Goal: Navigation & Orientation: Find specific page/section

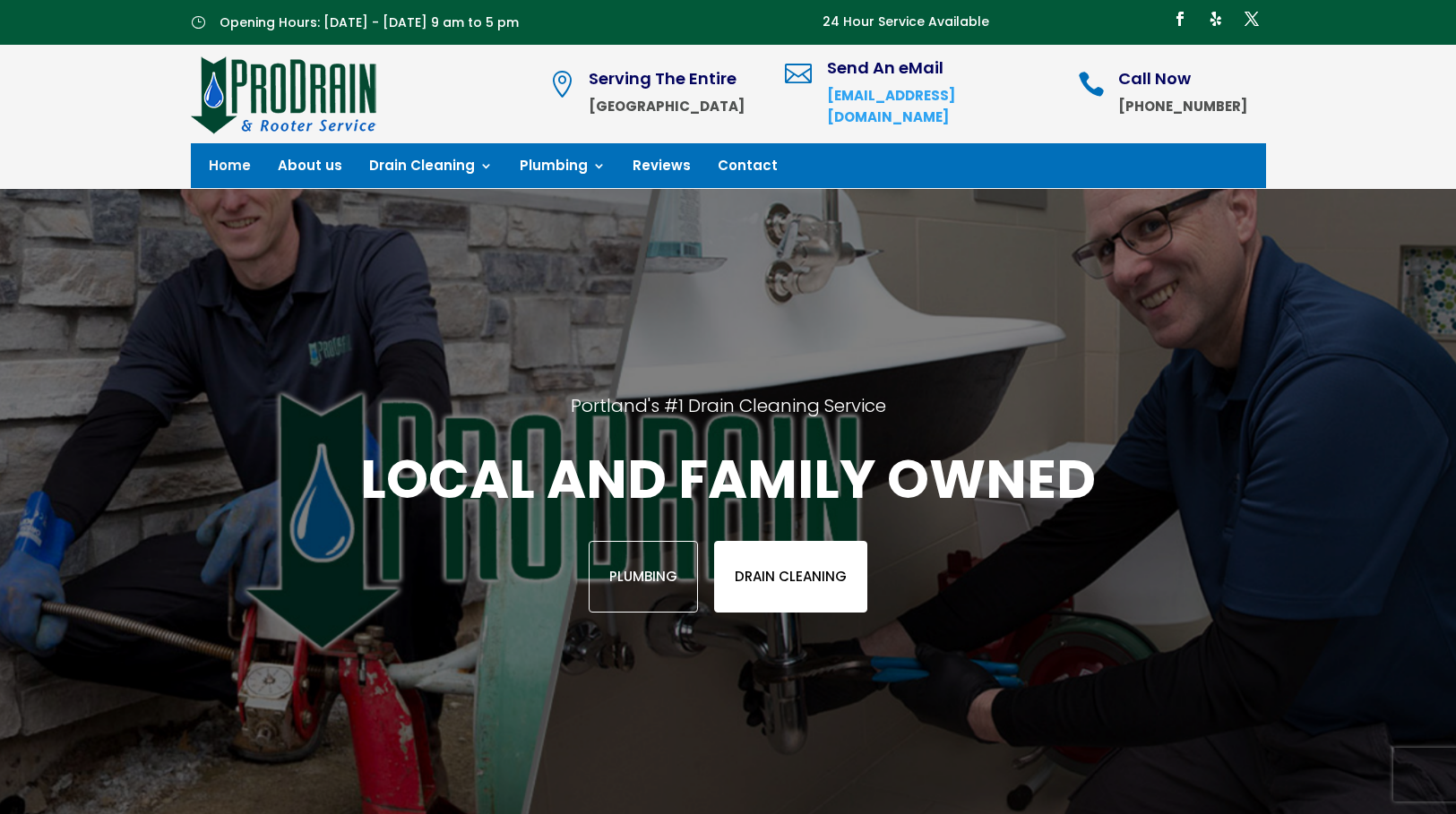
click at [826, 570] on link "Drain Cleaning" at bounding box center [791, 576] width 153 height 72
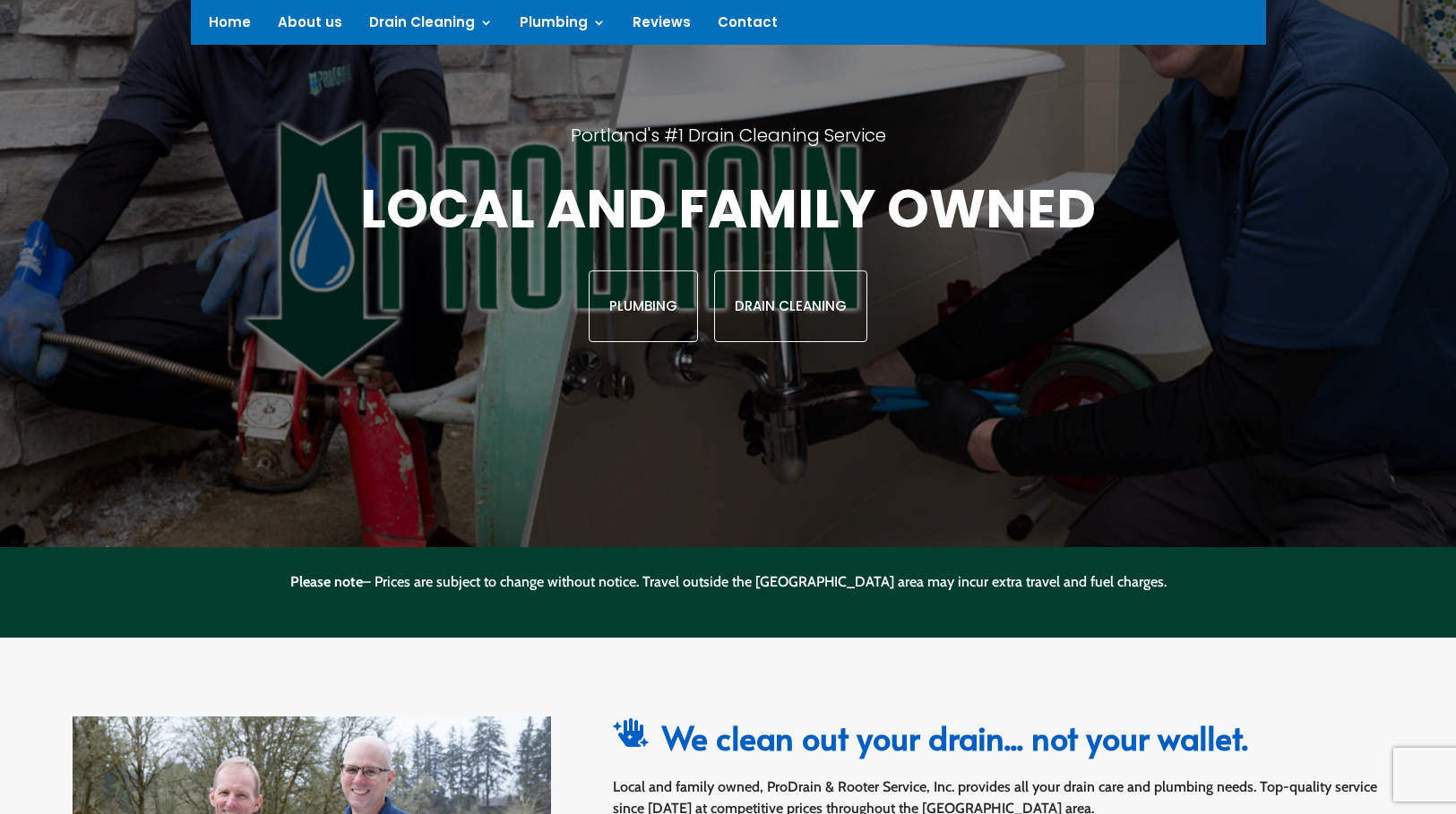
scroll to position [269, 0]
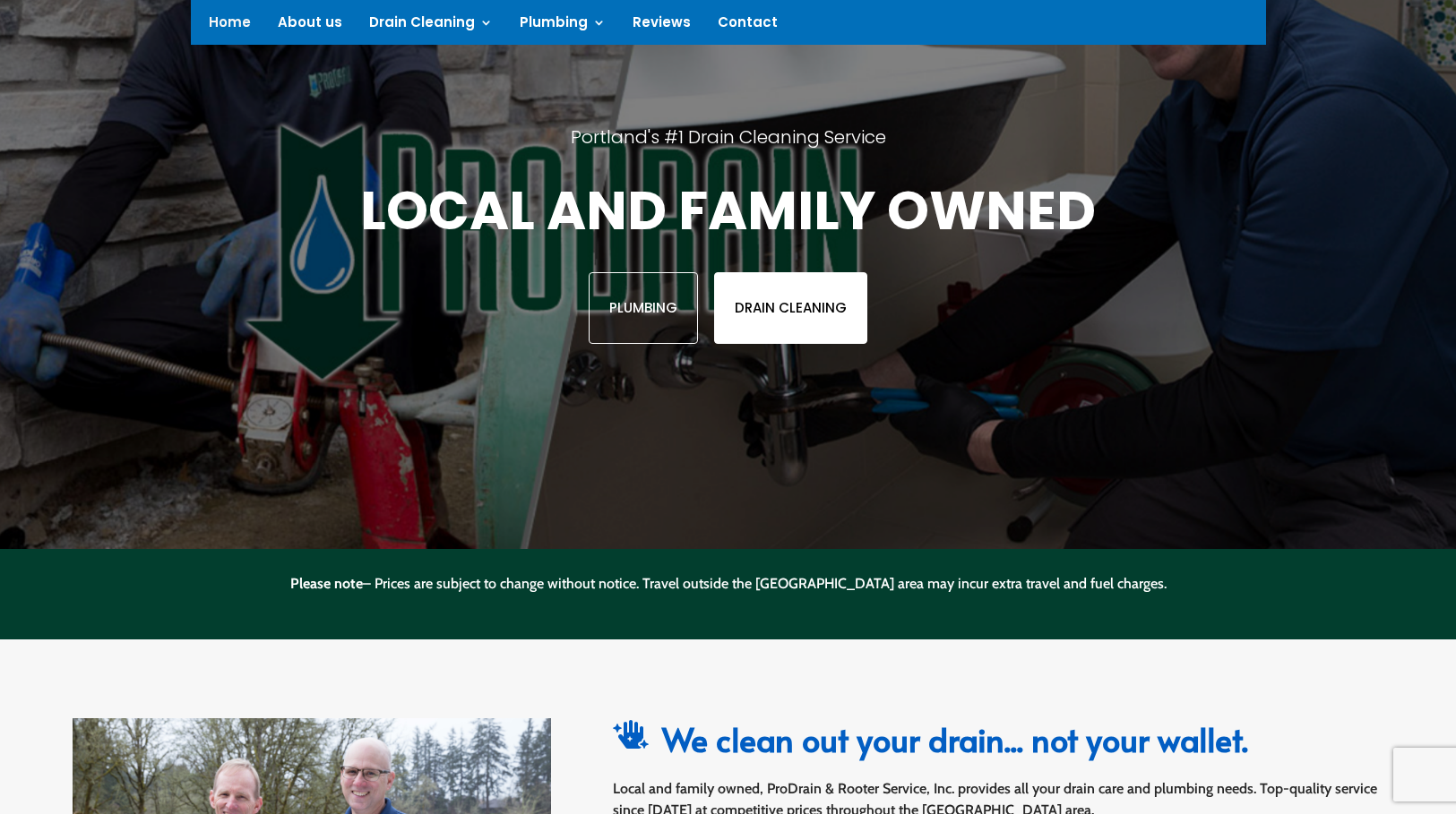
click at [746, 322] on link "Drain Cleaning" at bounding box center [791, 308] width 153 height 72
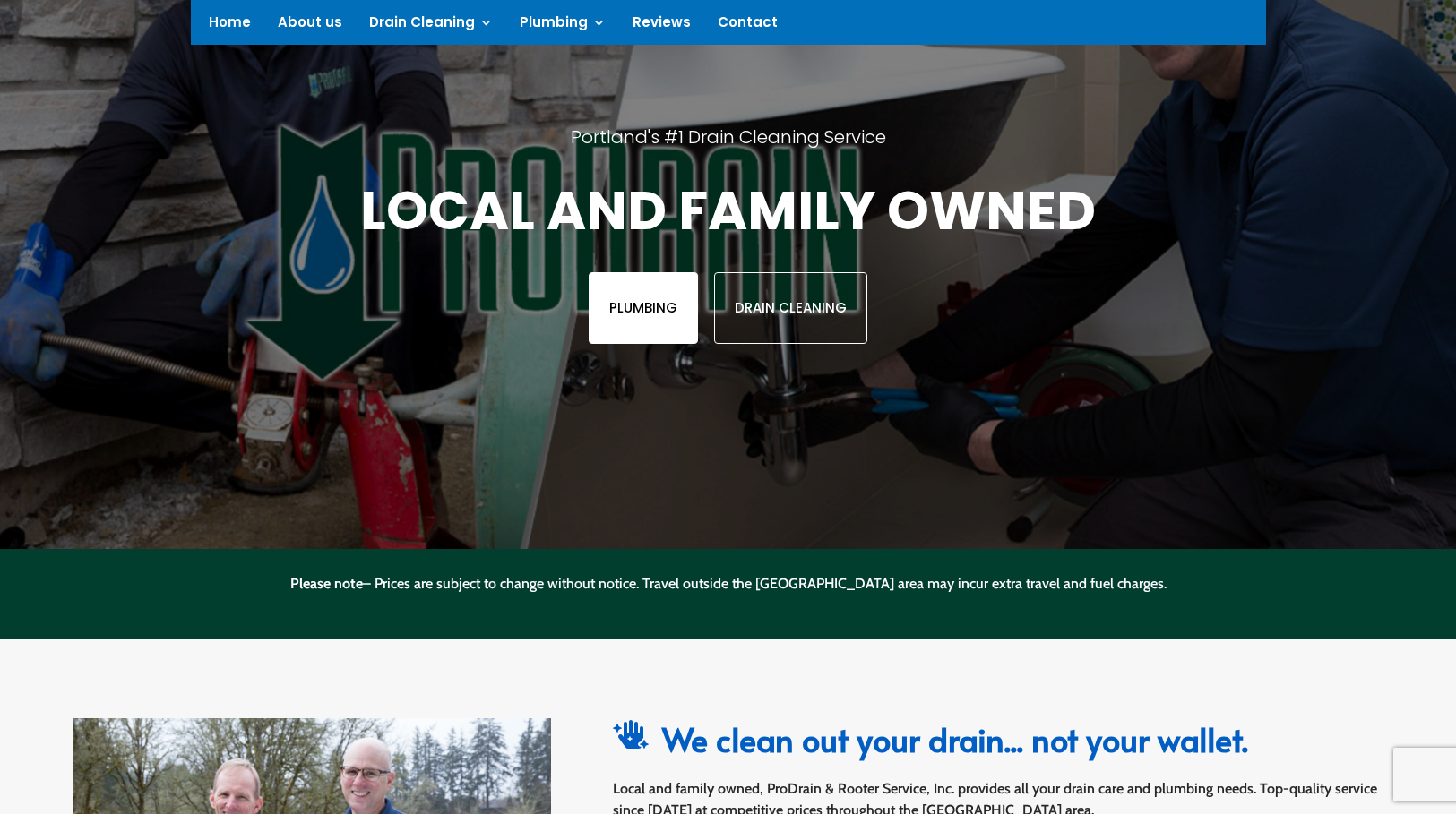
click at [641, 311] on link "Plumbing" at bounding box center [643, 308] width 109 height 72
